Goal: Obtain resource: Obtain resource

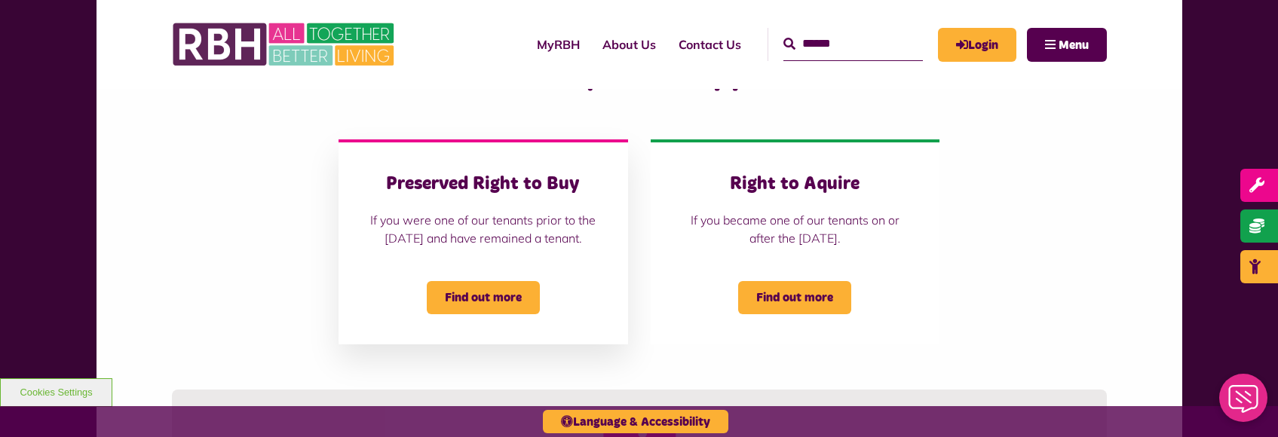
scroll to position [377, 0]
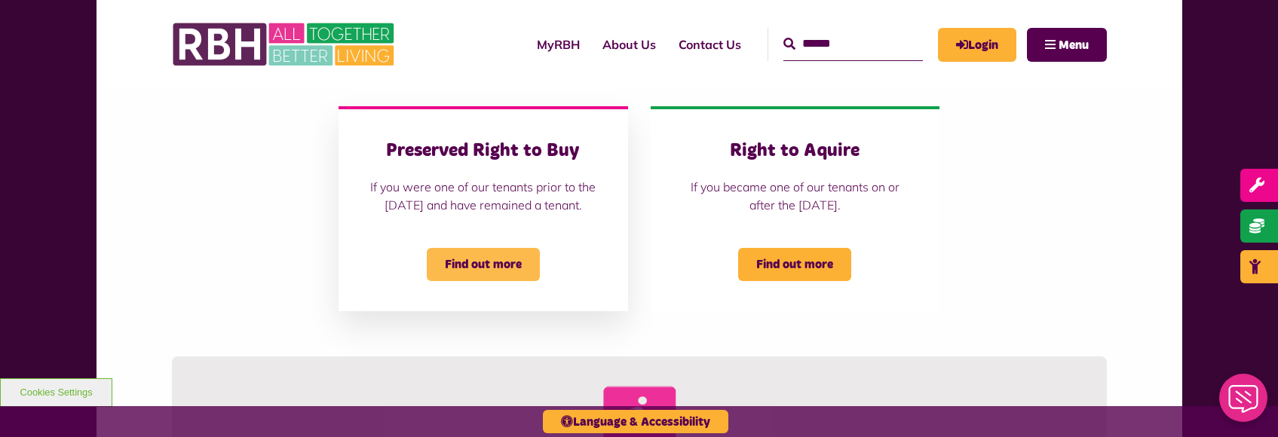
click at [496, 275] on span "Find out more" at bounding box center [483, 264] width 113 height 33
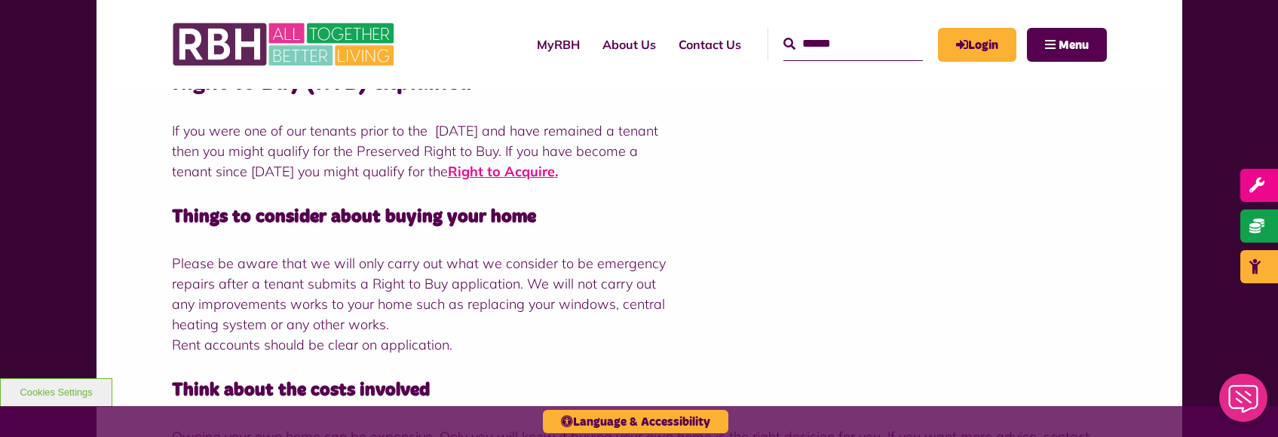
scroll to position [302, 0]
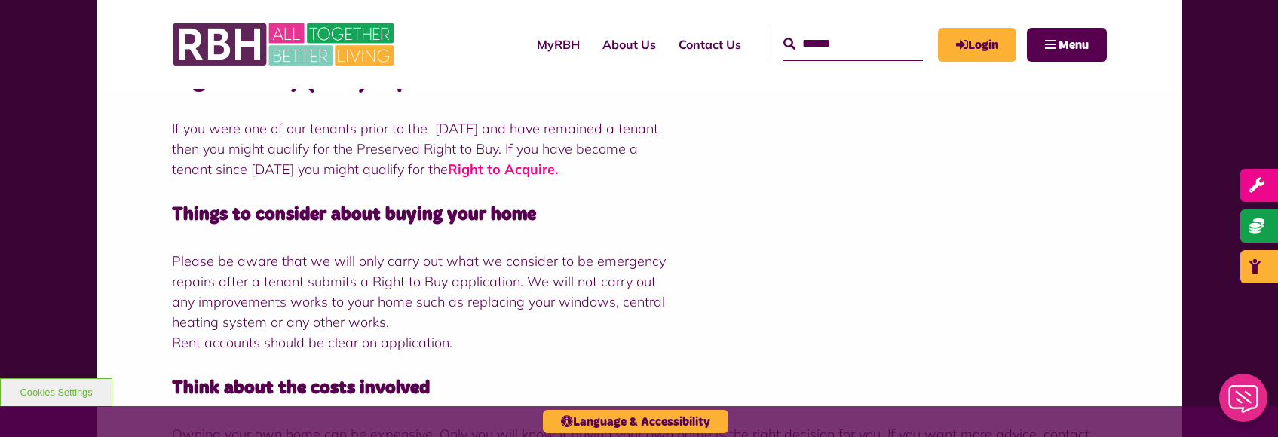
click at [555, 174] on strong "Right to Acquire" at bounding box center [501, 169] width 107 height 17
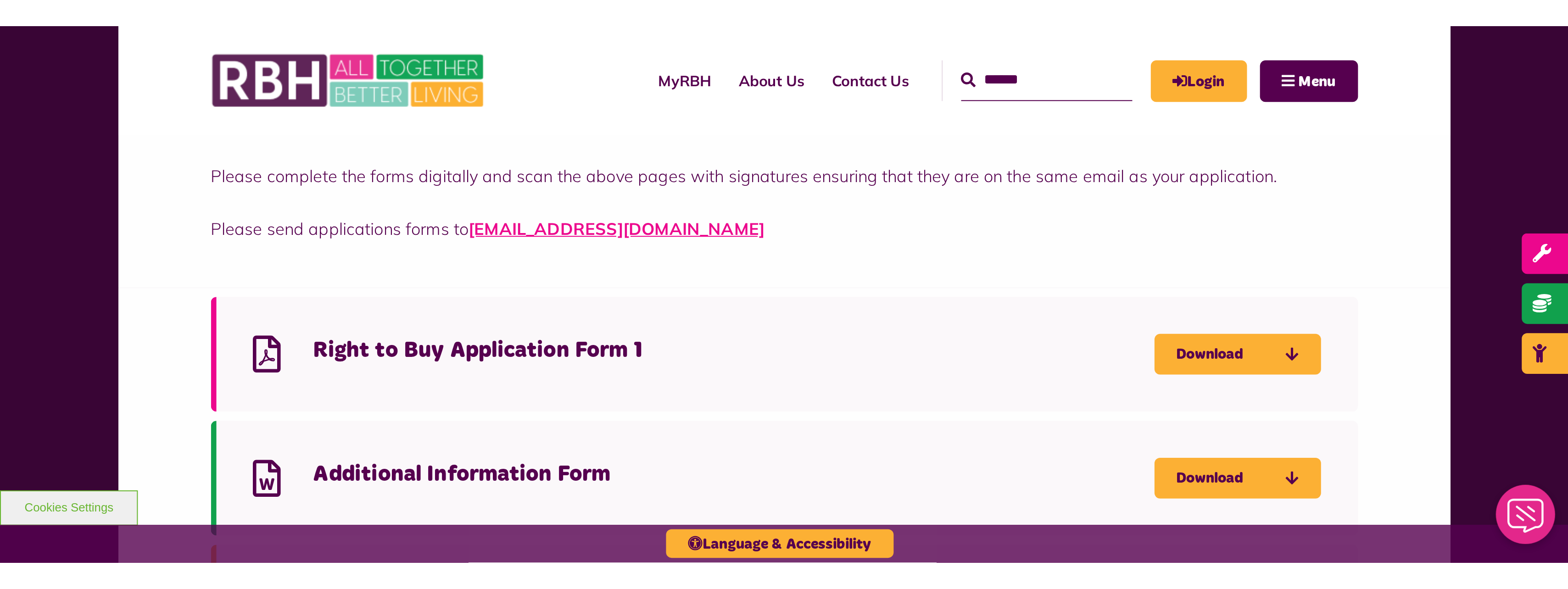
scroll to position [780, 0]
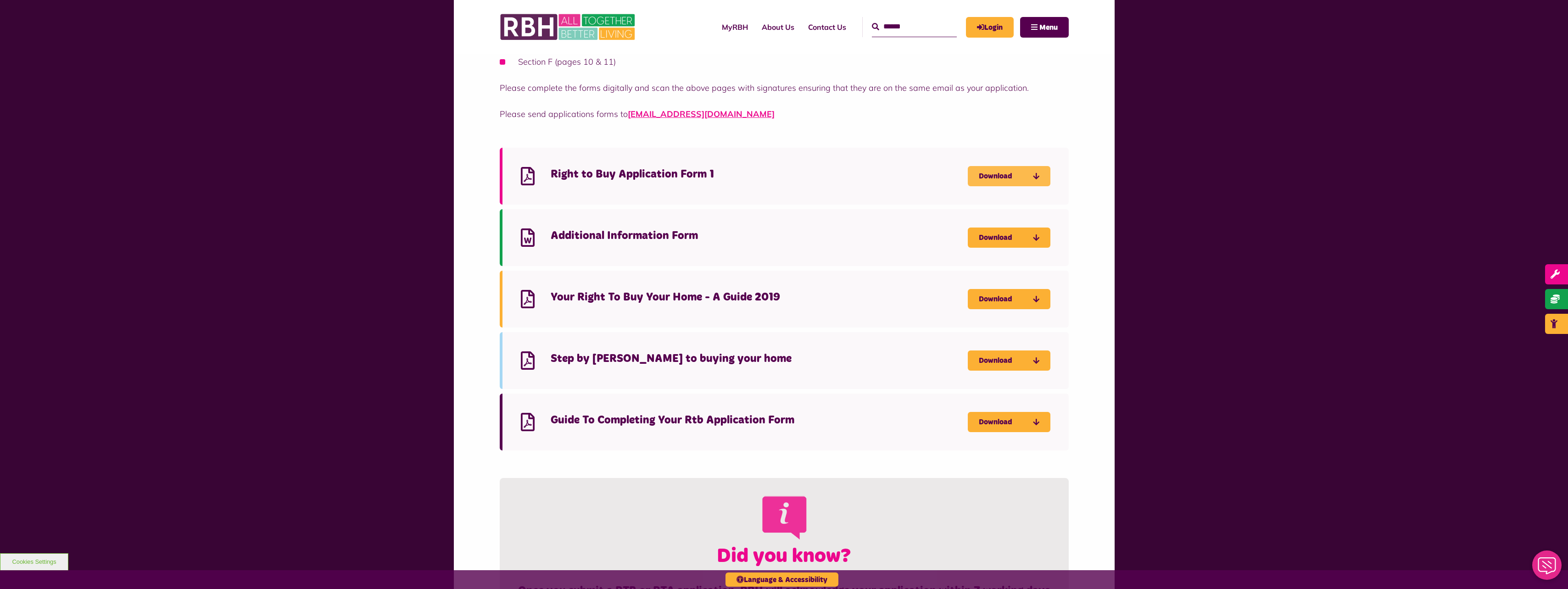
click at [777, 170] on link "Download" at bounding box center [1009, 176] width 83 height 20
click at [777, 235] on link "Download" at bounding box center [1009, 237] width 83 height 20
click at [0, 0] on icon "Download Your Right To Buy Your Home - A Guide 2019 - open in a new tab" at bounding box center [0, 0] width 0 height 0
drag, startPoint x: 1038, startPoint y: 361, endPoint x: 1033, endPoint y: 373, distance: 13.0
click at [0, 0] on icon "Download Step by step guide to buying your home - open in a new tab" at bounding box center [0, 0] width 0 height 0
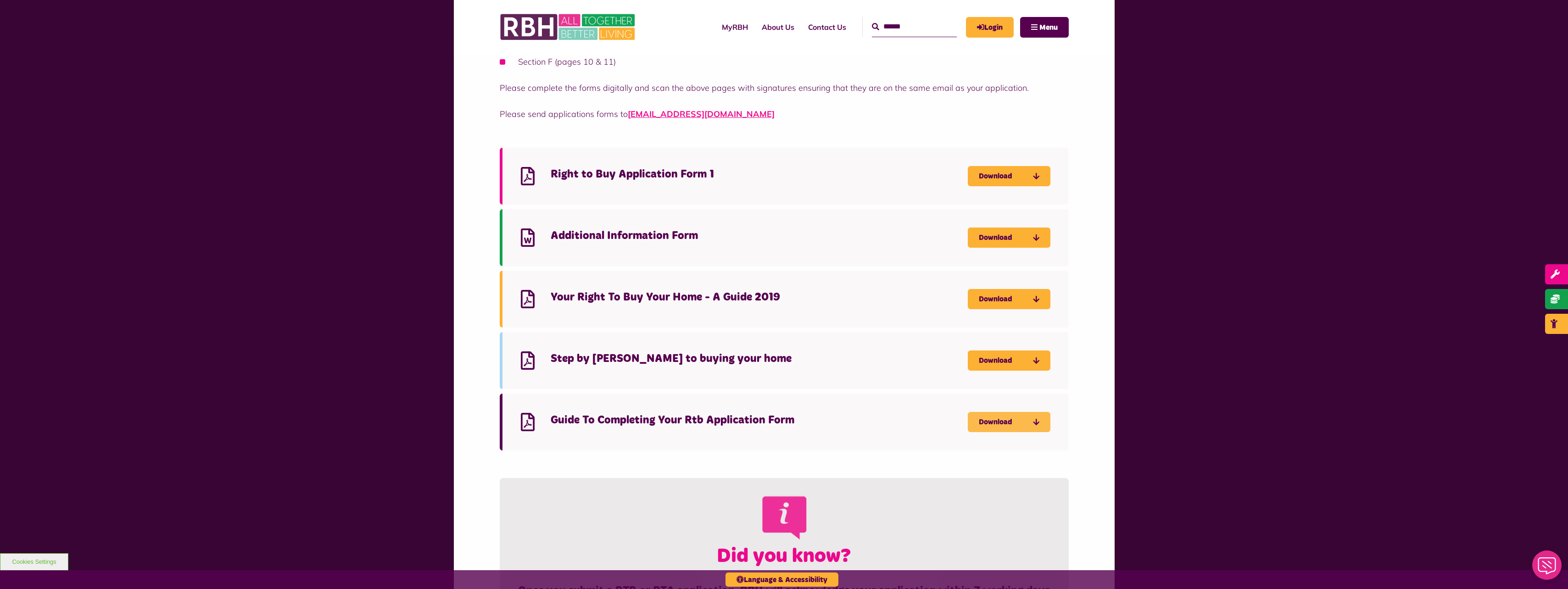
click at [0, 0] on icon "Download Guide To Completing Your Rtb Application Form - open in a new tab" at bounding box center [0, 0] width 0 height 0
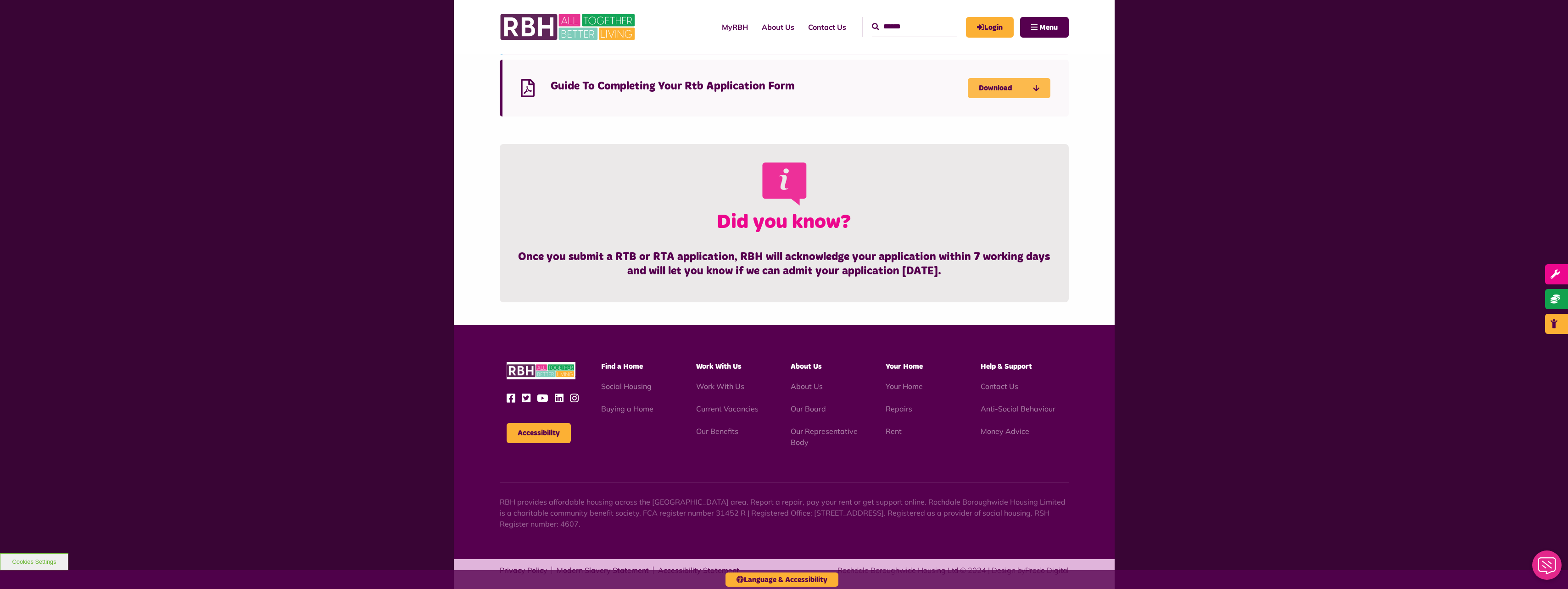
scroll to position [1122, 0]
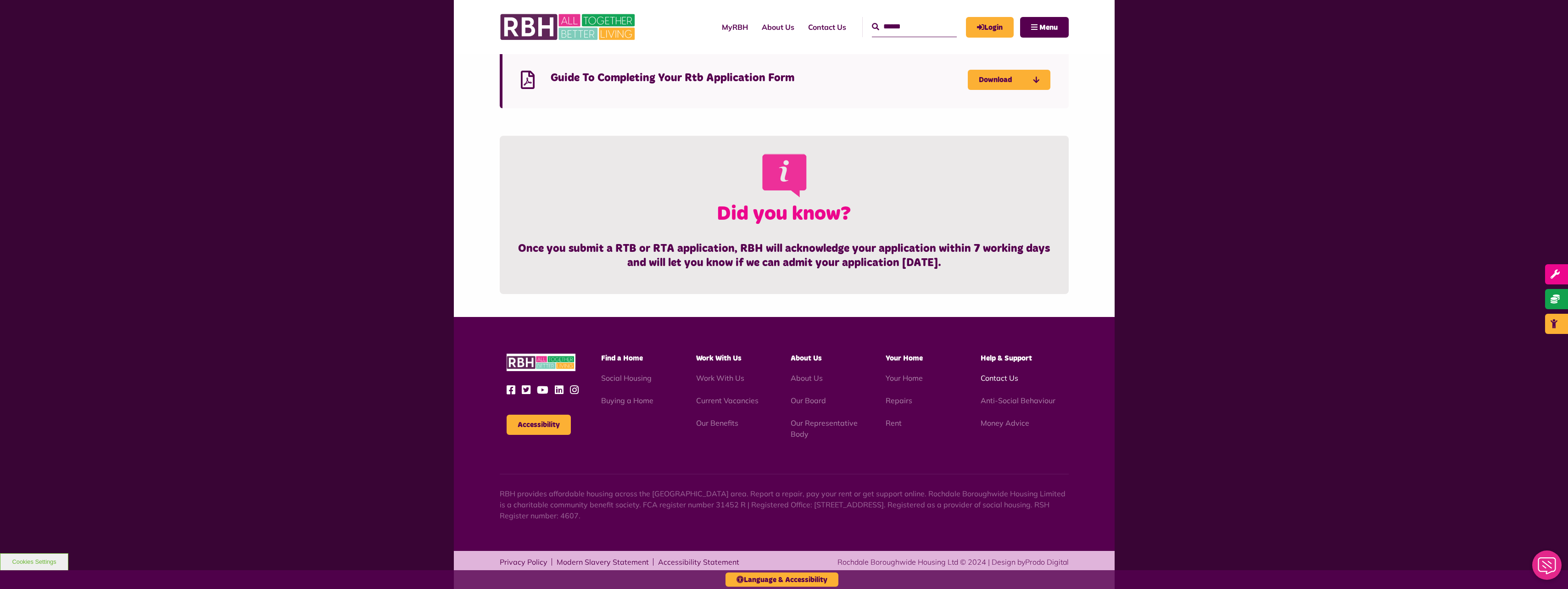
click at [777, 265] on link "Contact Us" at bounding box center [999, 378] width 38 height 9
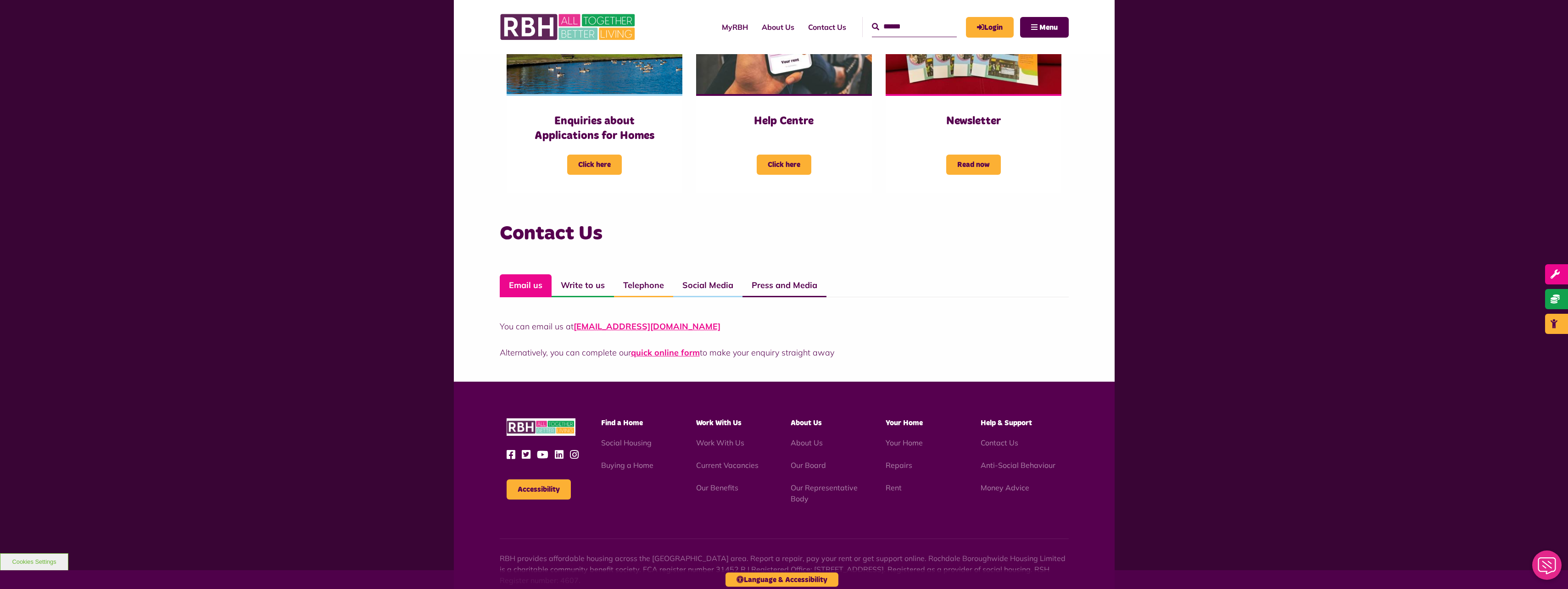
scroll to position [548, 0]
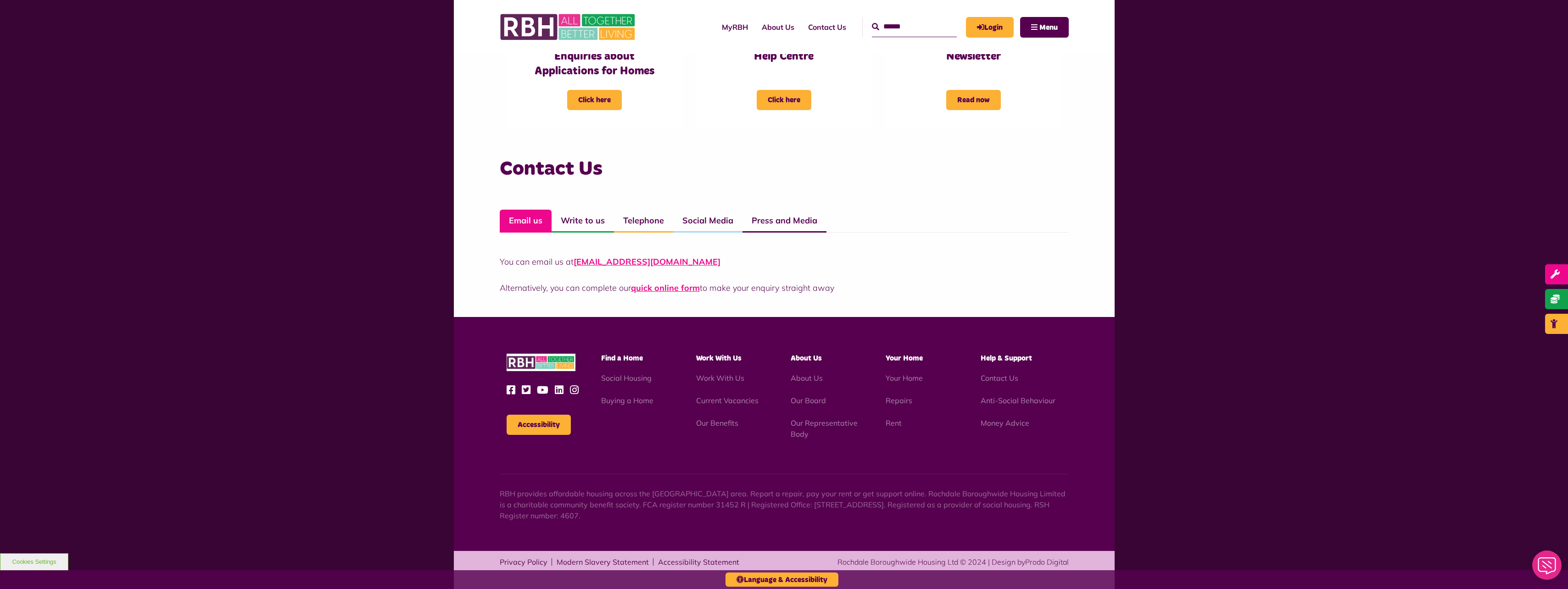
click at [654, 214] on link "Telephone" at bounding box center [643, 221] width 59 height 23
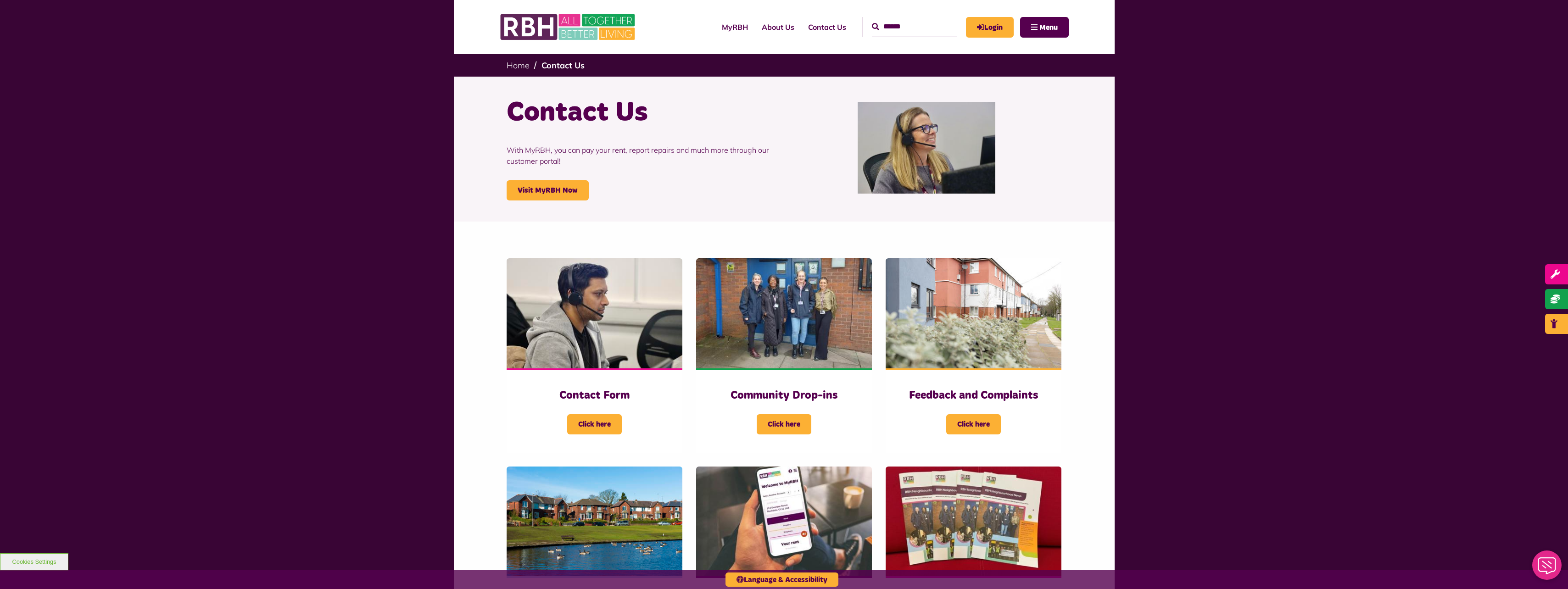
scroll to position [0, 0]
